Goal: Task Accomplishment & Management: Use online tool/utility

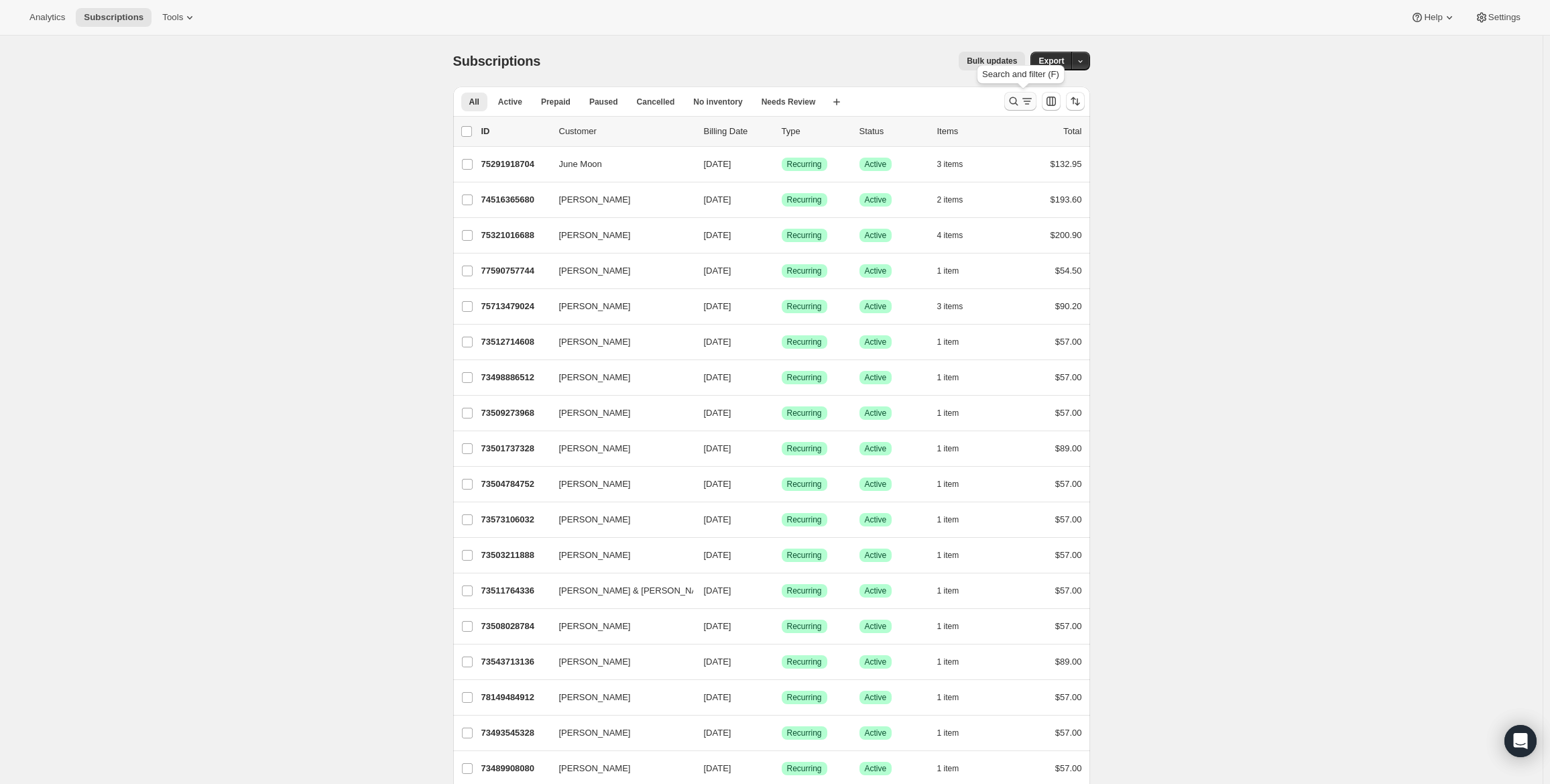
click at [1021, 103] on icon "Search and filter results" at bounding box center [1014, 101] width 14 height 14
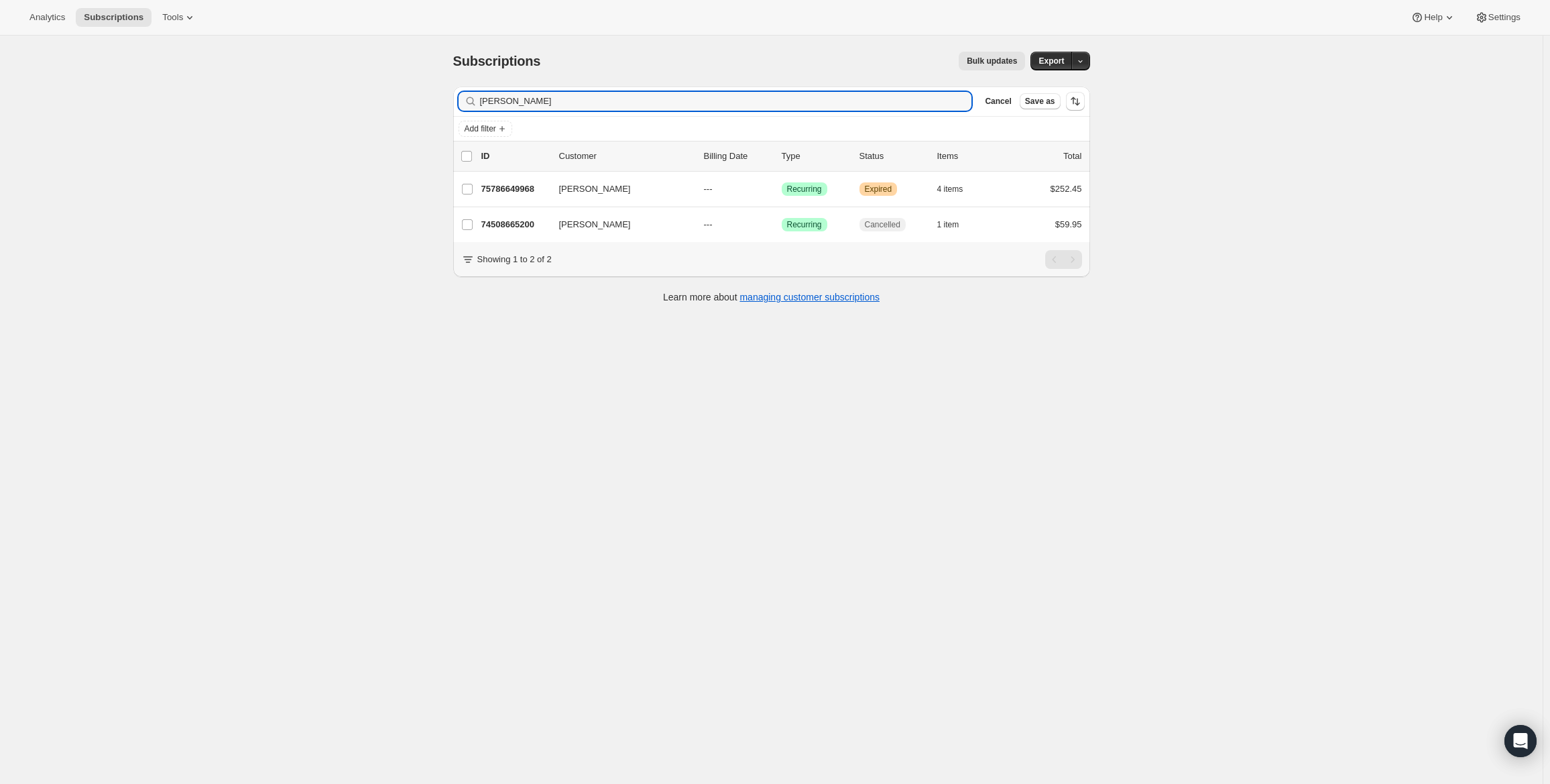
drag, startPoint x: 462, startPoint y: 105, endPoint x: 441, endPoint y: 106, distance: 21.0
click at [441, 106] on div "Subscriptions. This page is ready Subscriptions Bulk updates More actions Bulk …" at bounding box center [772, 175] width 670 height 281
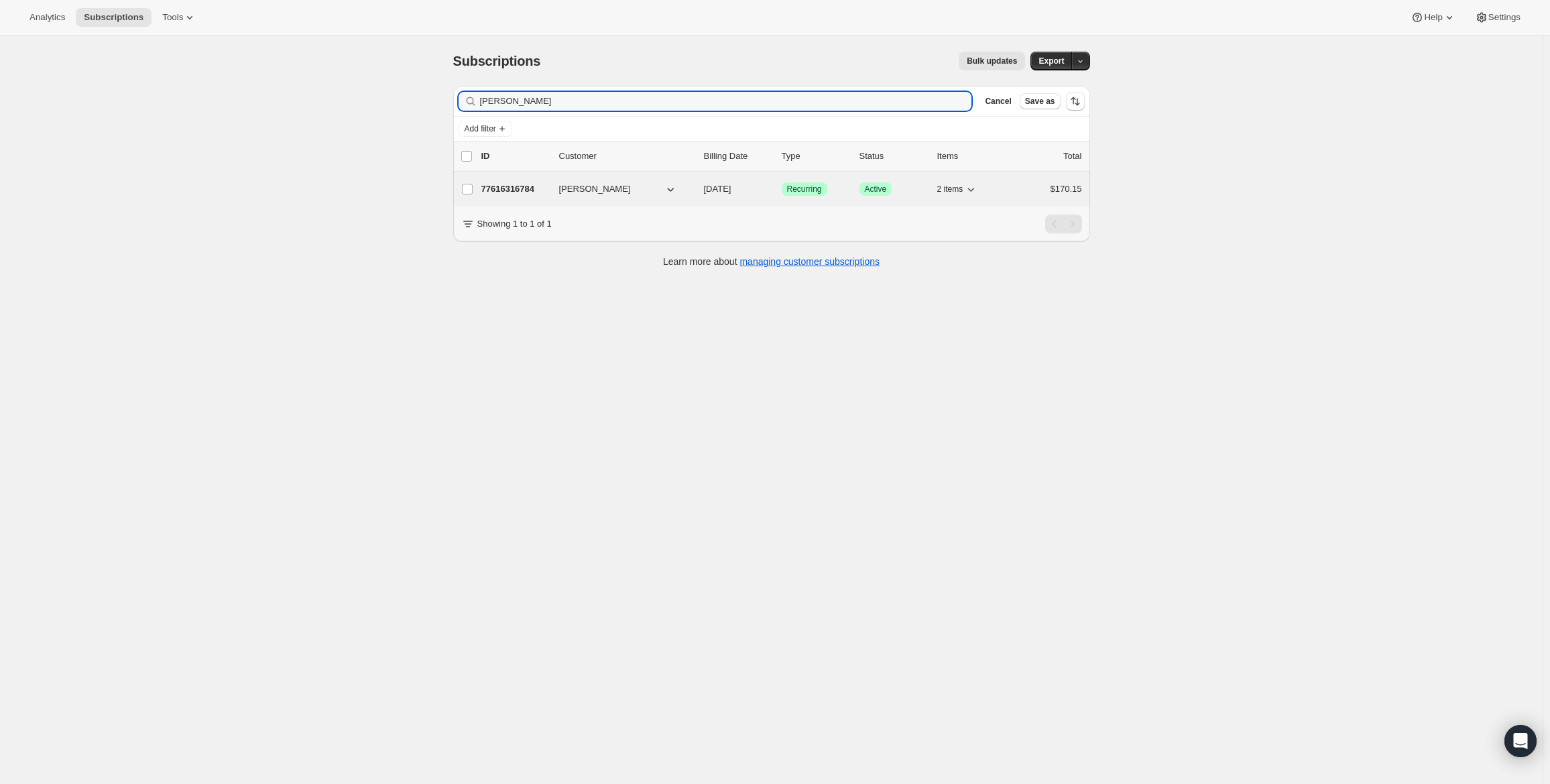
type input "[PERSON_NAME]"
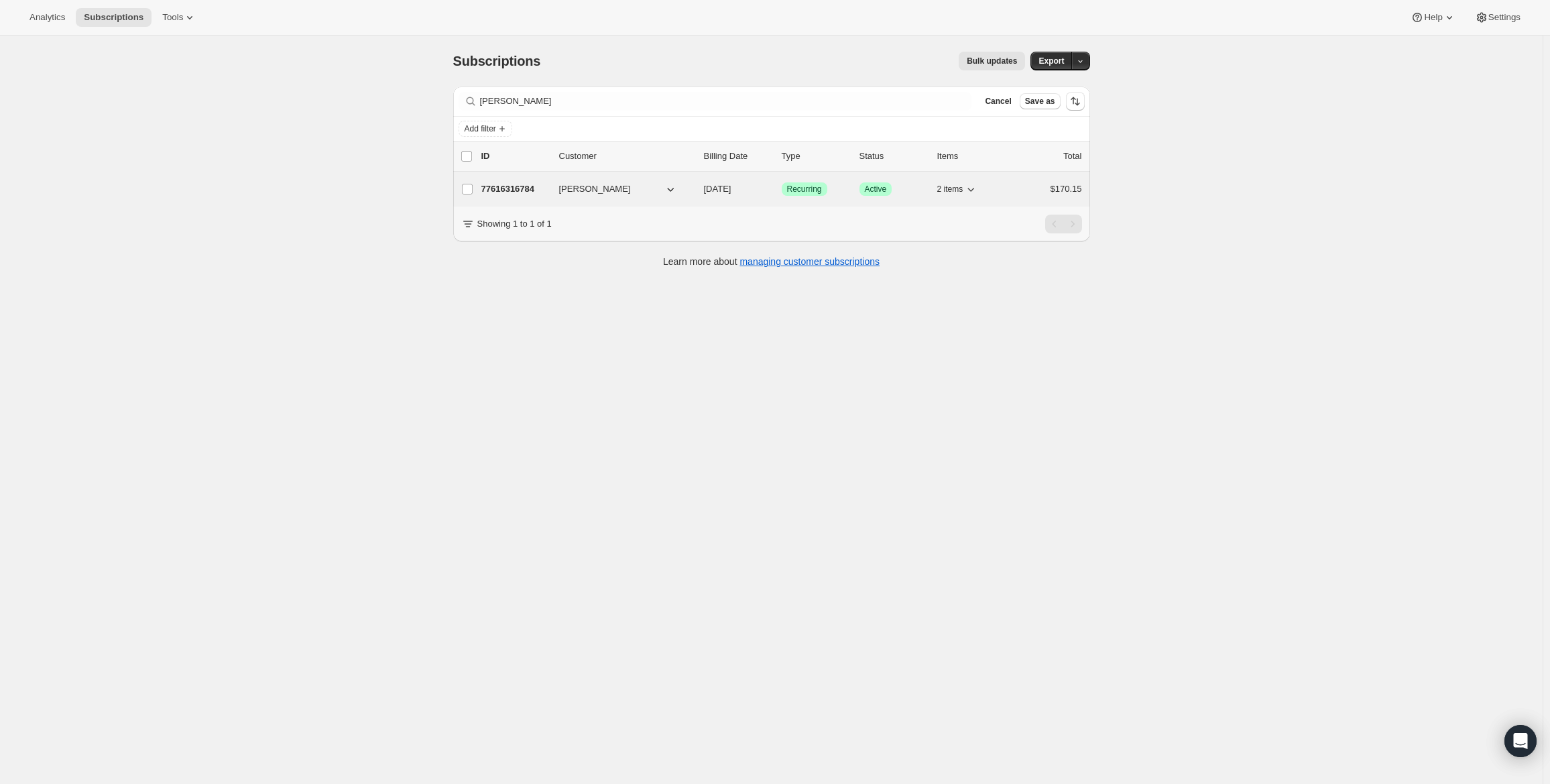
click at [977, 193] on icon "button" at bounding box center [972, 189] width 14 height 14
click at [661, 192] on button "[PERSON_NAME]" at bounding box center [618, 189] width 134 height 22
click at [674, 188] on icon "button" at bounding box center [671, 189] width 14 height 14
click at [607, 192] on button "[PERSON_NAME]" at bounding box center [618, 189] width 134 height 22
click at [674, 191] on icon "button" at bounding box center [671, 189] width 14 height 14
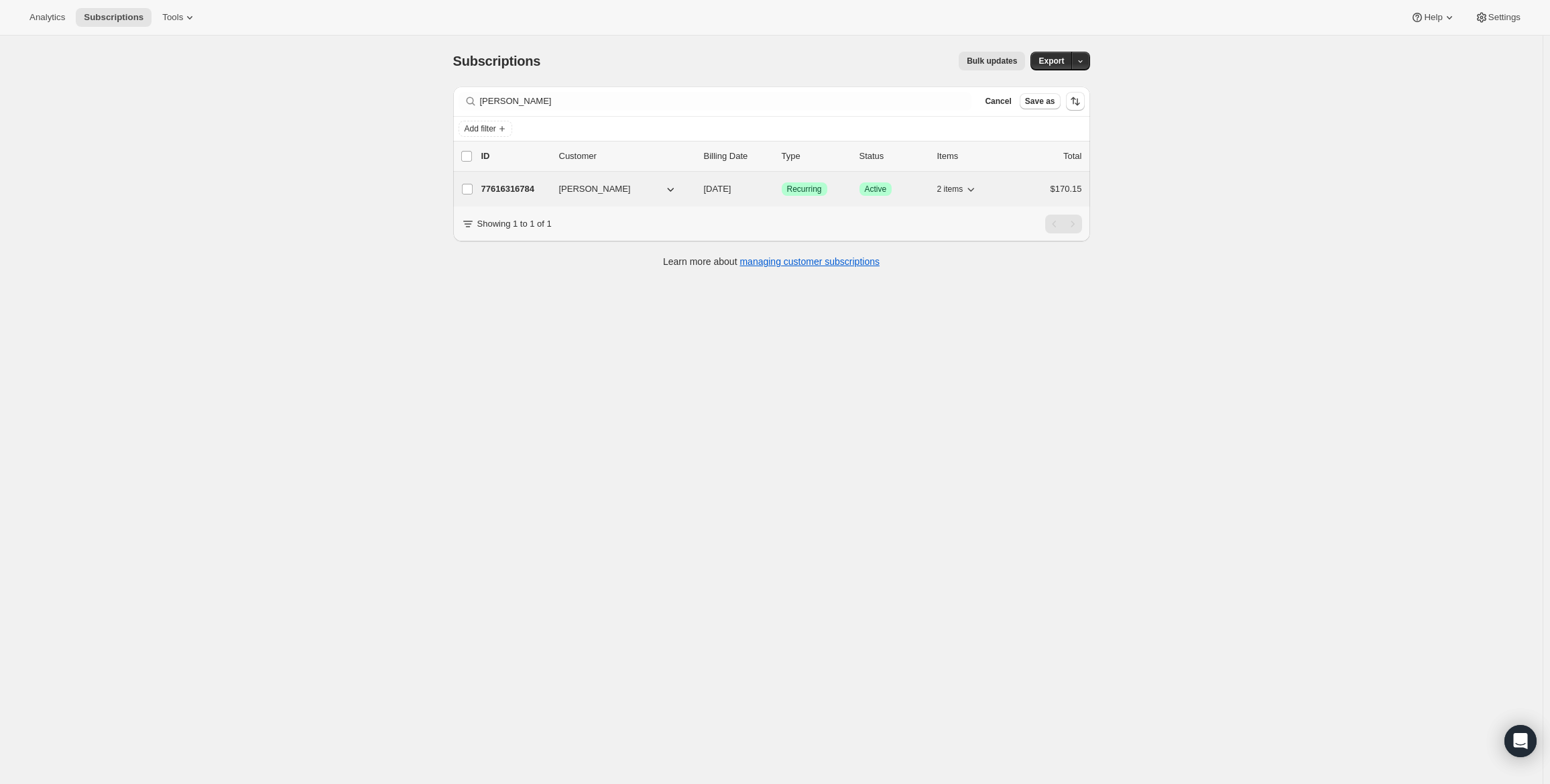
click at [674, 191] on icon "button" at bounding box center [671, 189] width 14 height 14
